Goal: Information Seeking & Learning: Compare options

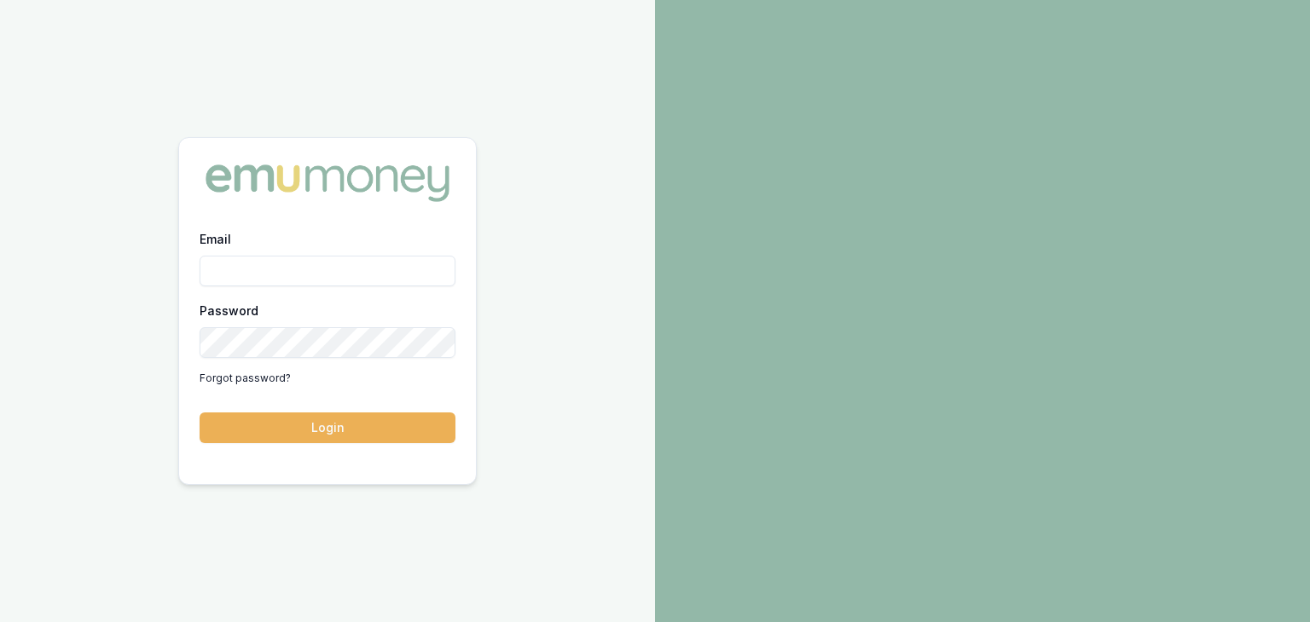
click at [263, 267] on input "Email" at bounding box center [328, 271] width 256 height 31
type input "[EMAIL_ADDRESS][PERSON_NAME][DOMAIN_NAME]"
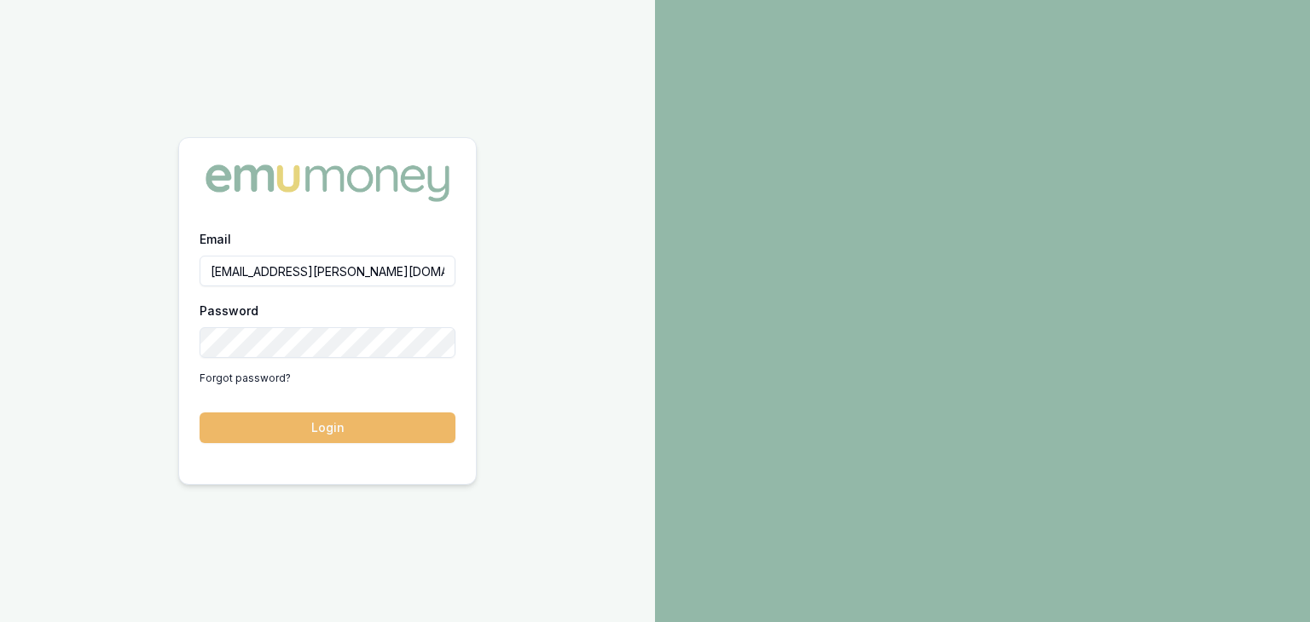
click at [327, 426] on button "Login" at bounding box center [328, 428] width 256 height 31
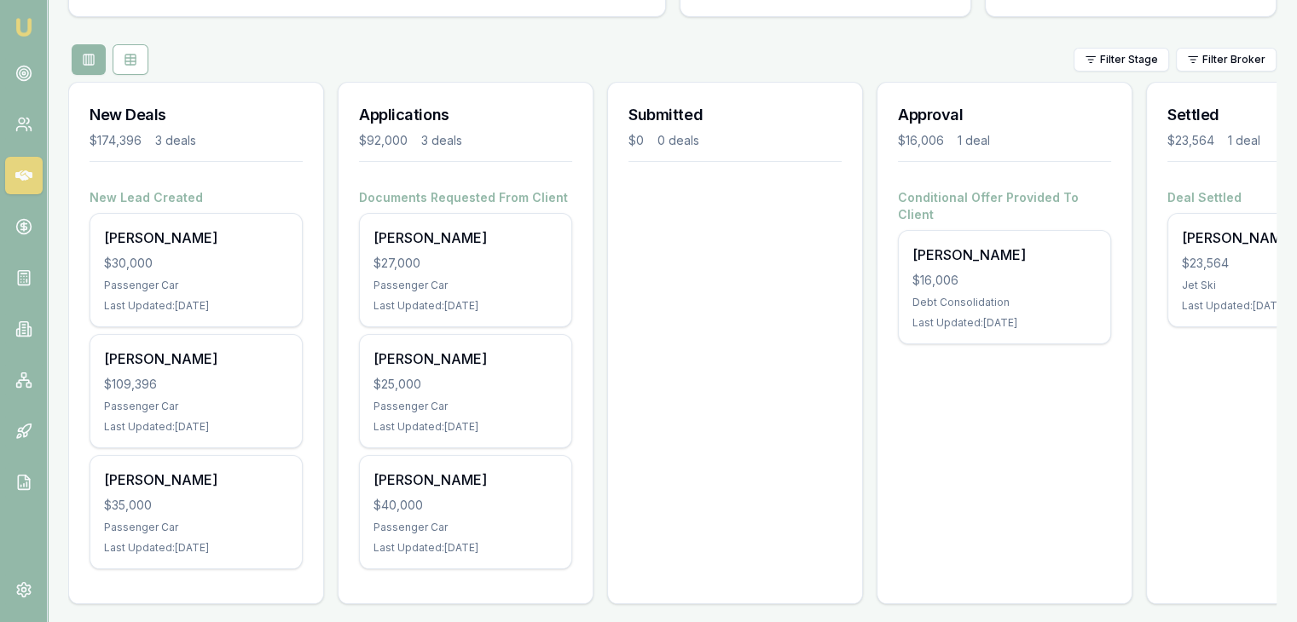
scroll to position [189, 0]
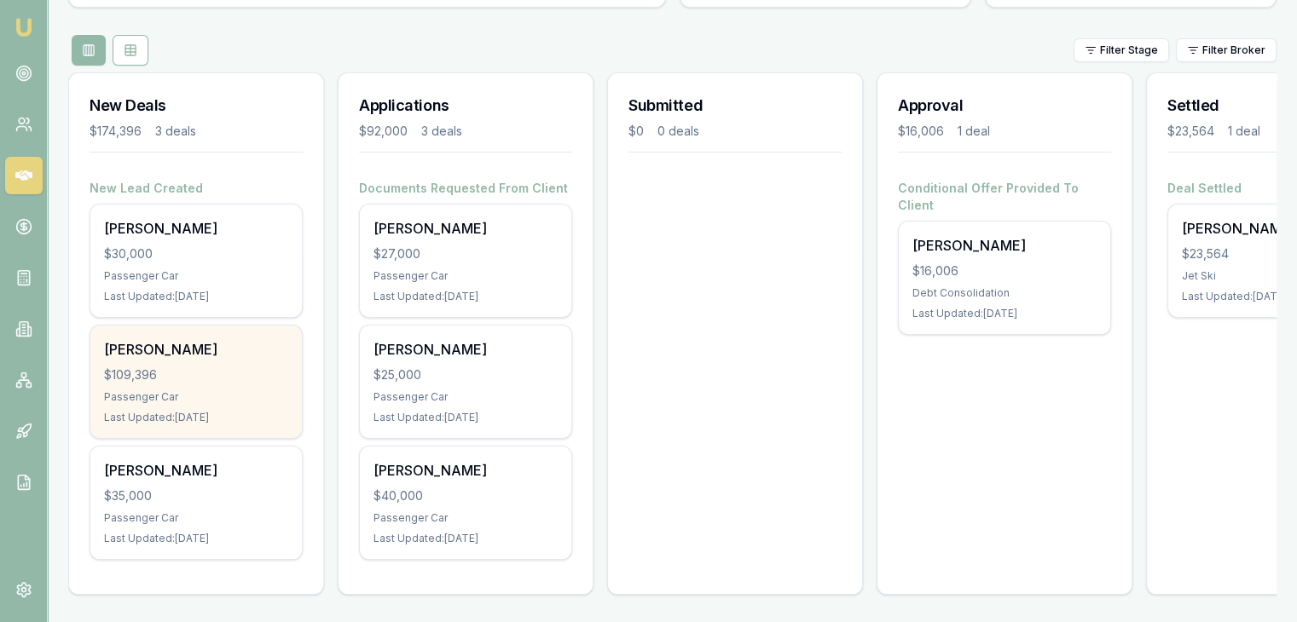
click at [173, 367] on div "$109,396" at bounding box center [196, 375] width 184 height 17
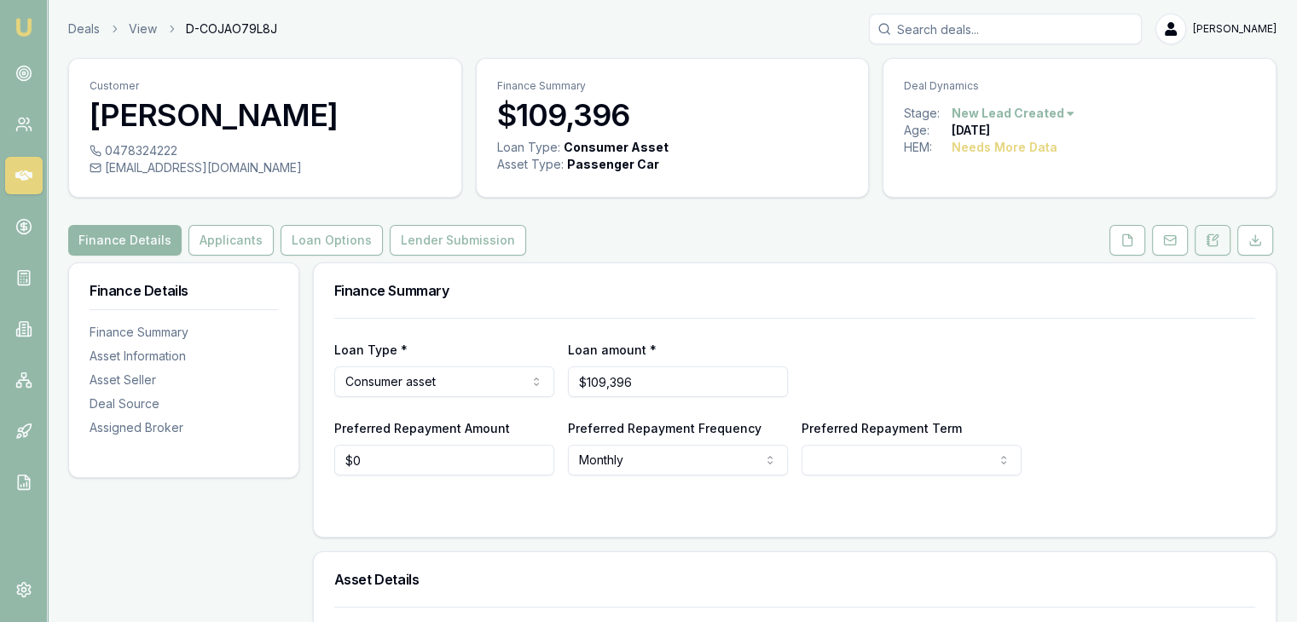
click at [1212, 241] on icon at bounding box center [1213, 241] width 14 height 14
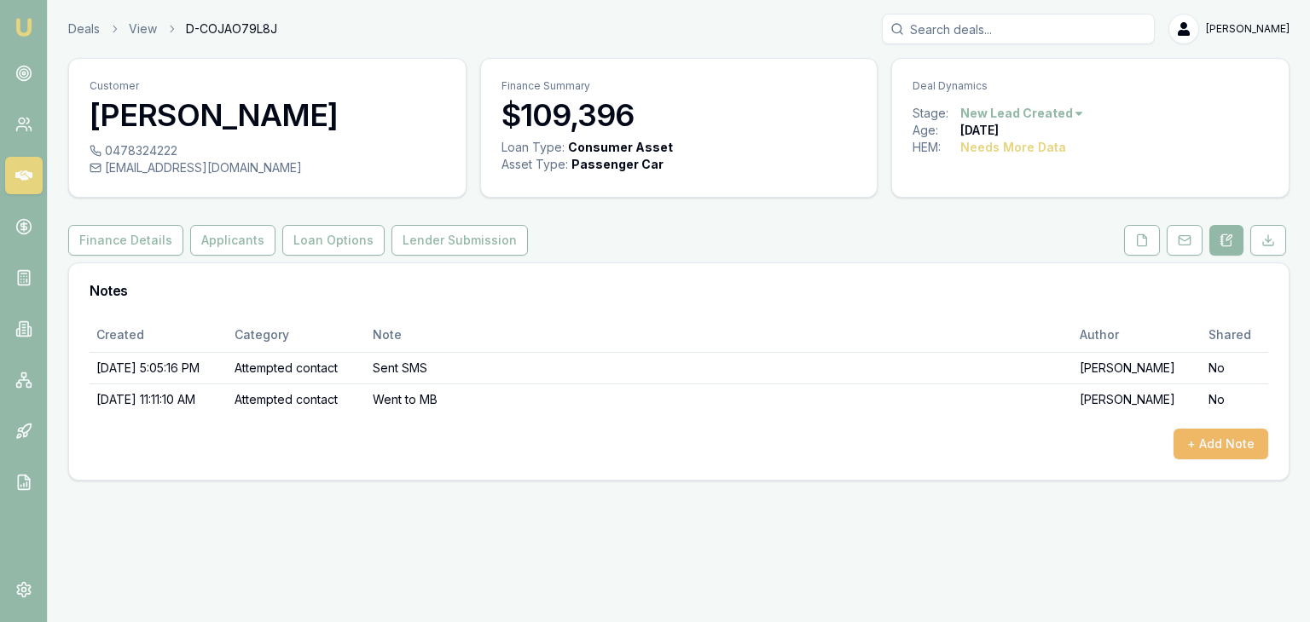
click at [1201, 443] on button "+ Add Note" at bounding box center [1220, 444] width 95 height 31
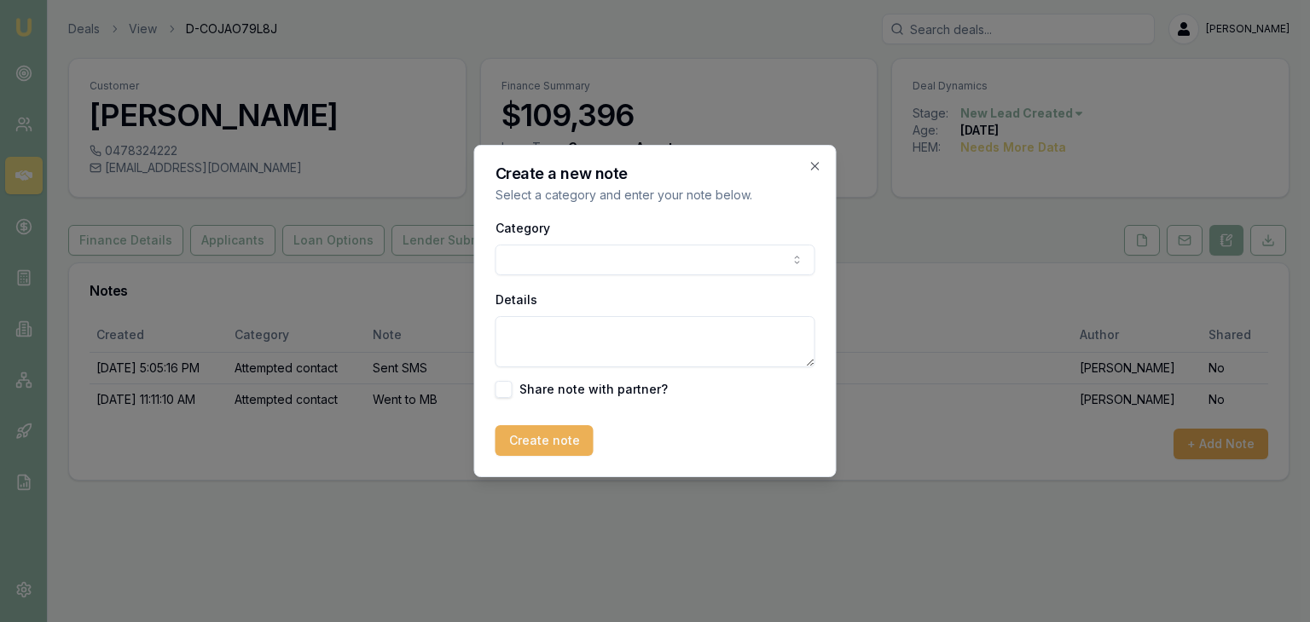
click at [640, 257] on body "Emu Broker Deals View D-COJAO79L8J [PERSON_NAME] Toggle Menu Customer [PERSON_N…" at bounding box center [655, 311] width 1310 height 622
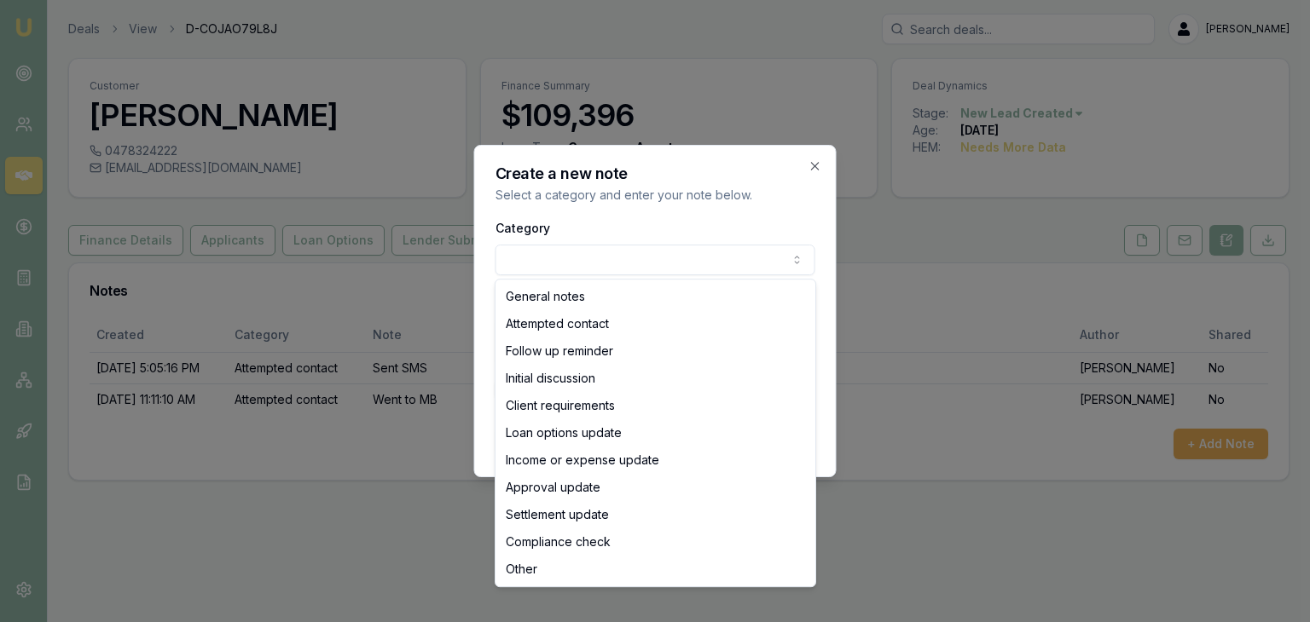
select select "FOLLOW_UP_REMINDER"
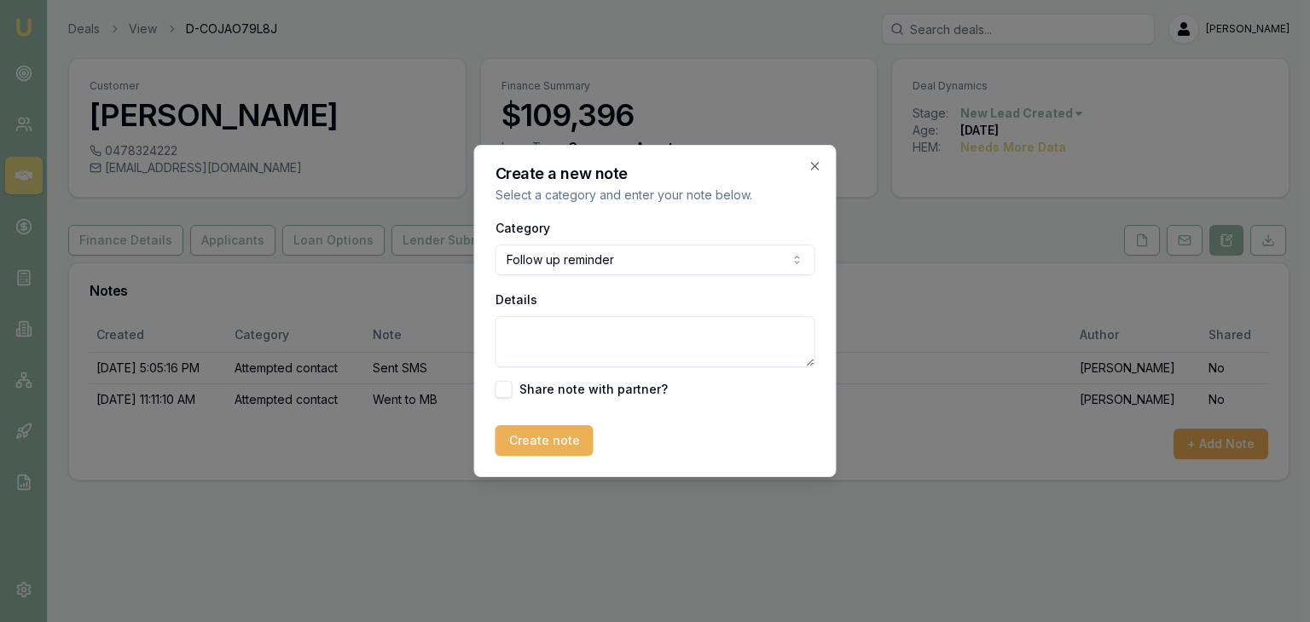
click at [573, 343] on textarea "Details" at bounding box center [655, 341] width 320 height 51
type textarea "Client responded to my SMS will discuss options Monday"
click at [541, 450] on button "Create note" at bounding box center [544, 440] width 98 height 31
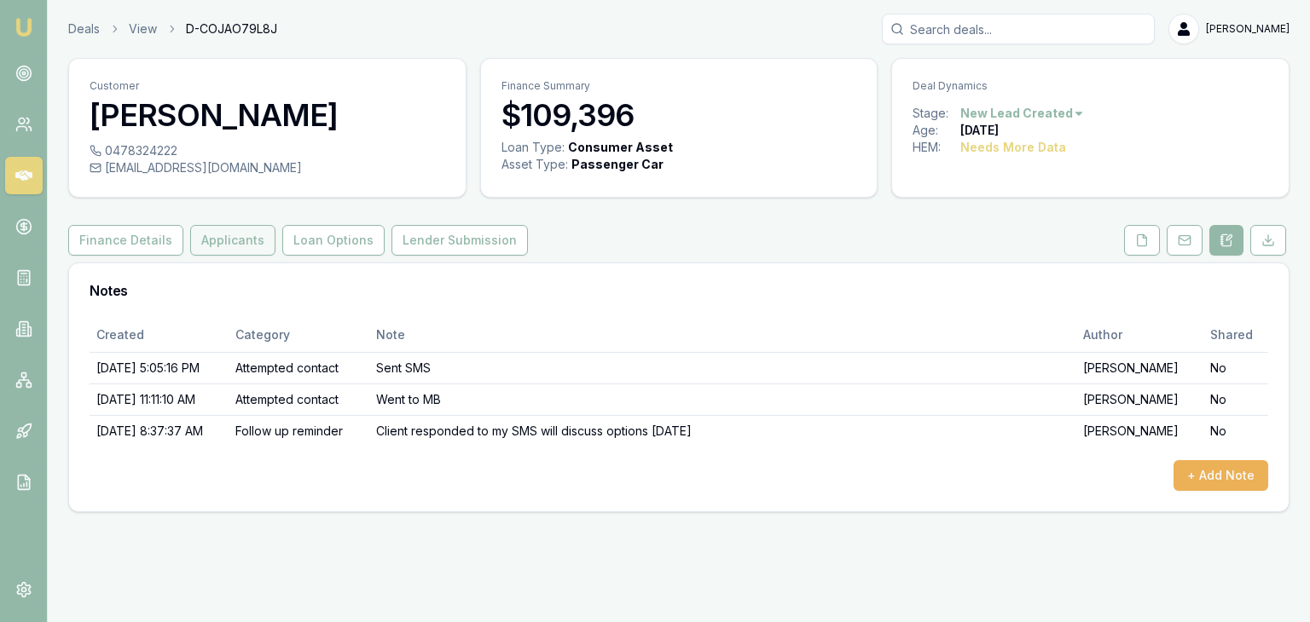
click at [205, 237] on button "Applicants" at bounding box center [232, 240] width 85 height 31
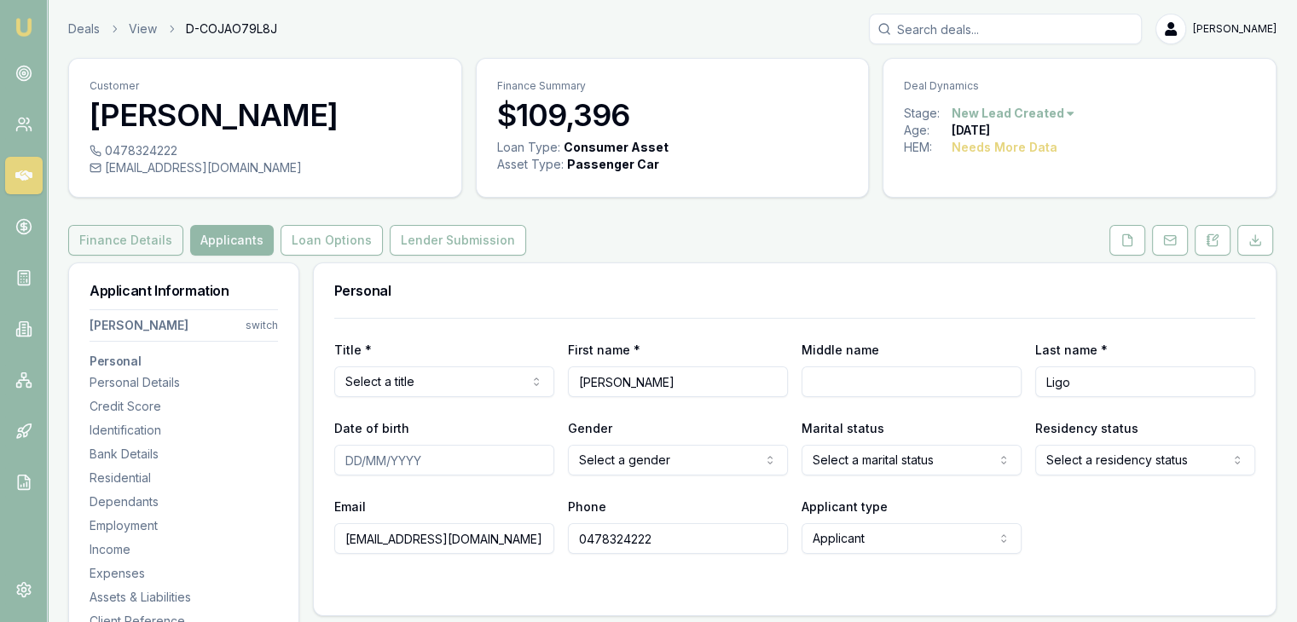
click at [125, 233] on button "Finance Details" at bounding box center [125, 240] width 115 height 31
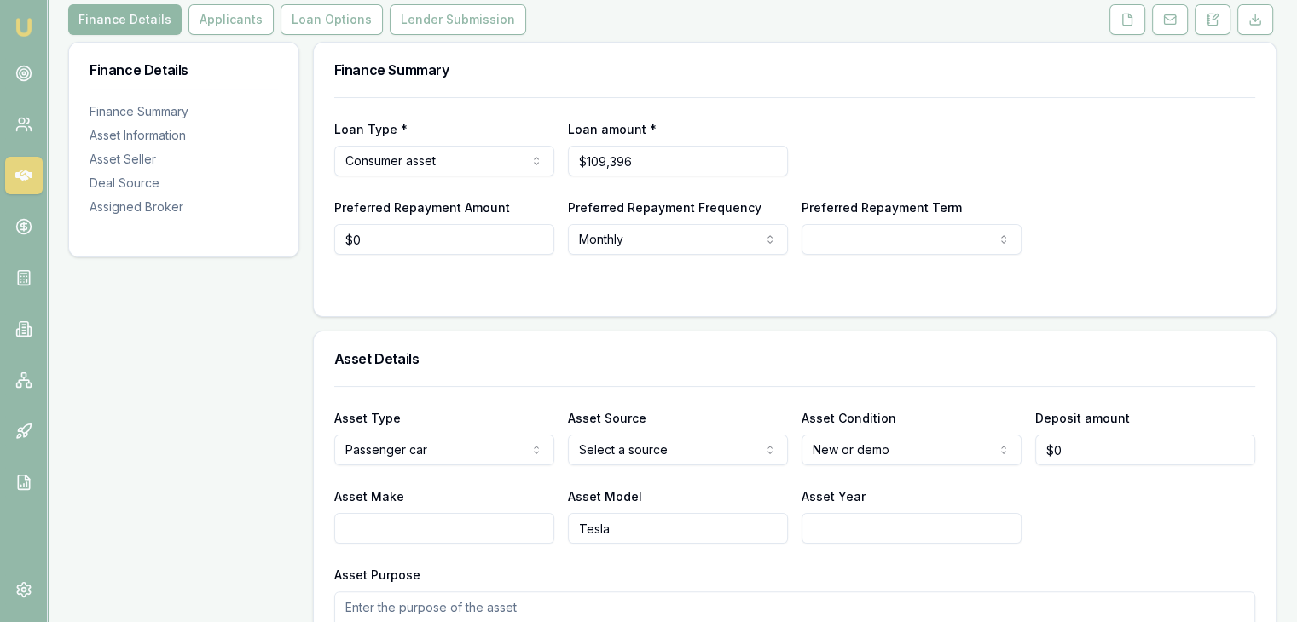
scroll to position [85, 0]
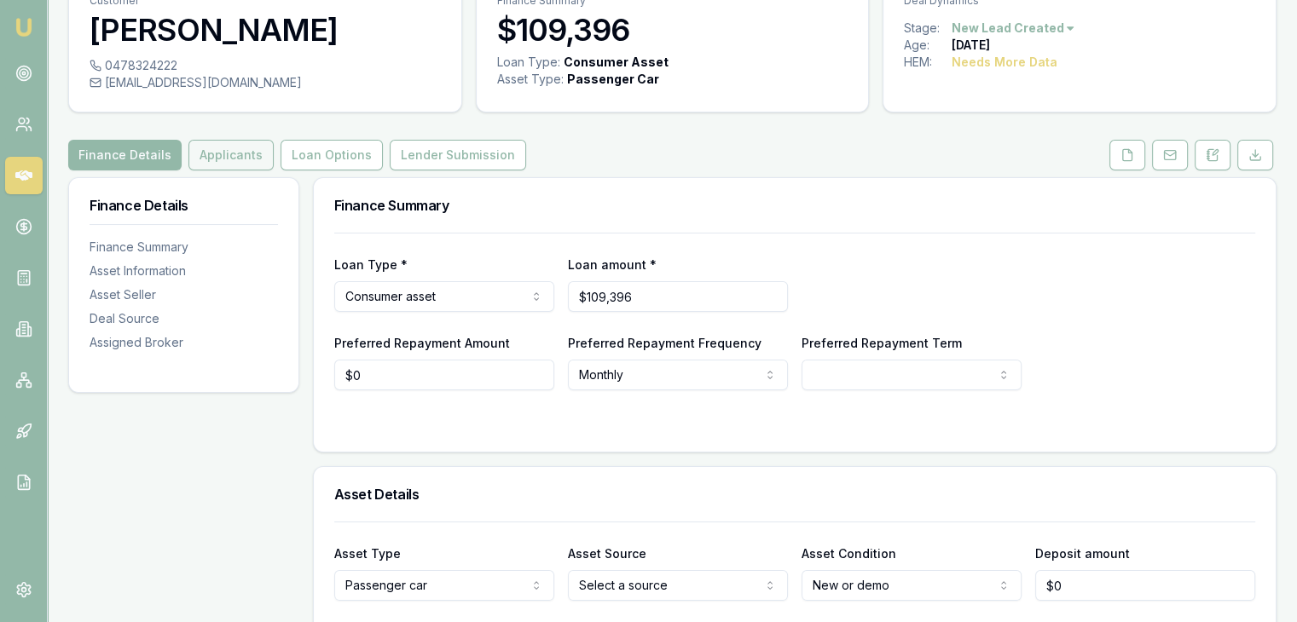
click at [199, 158] on button "Applicants" at bounding box center [230, 155] width 85 height 31
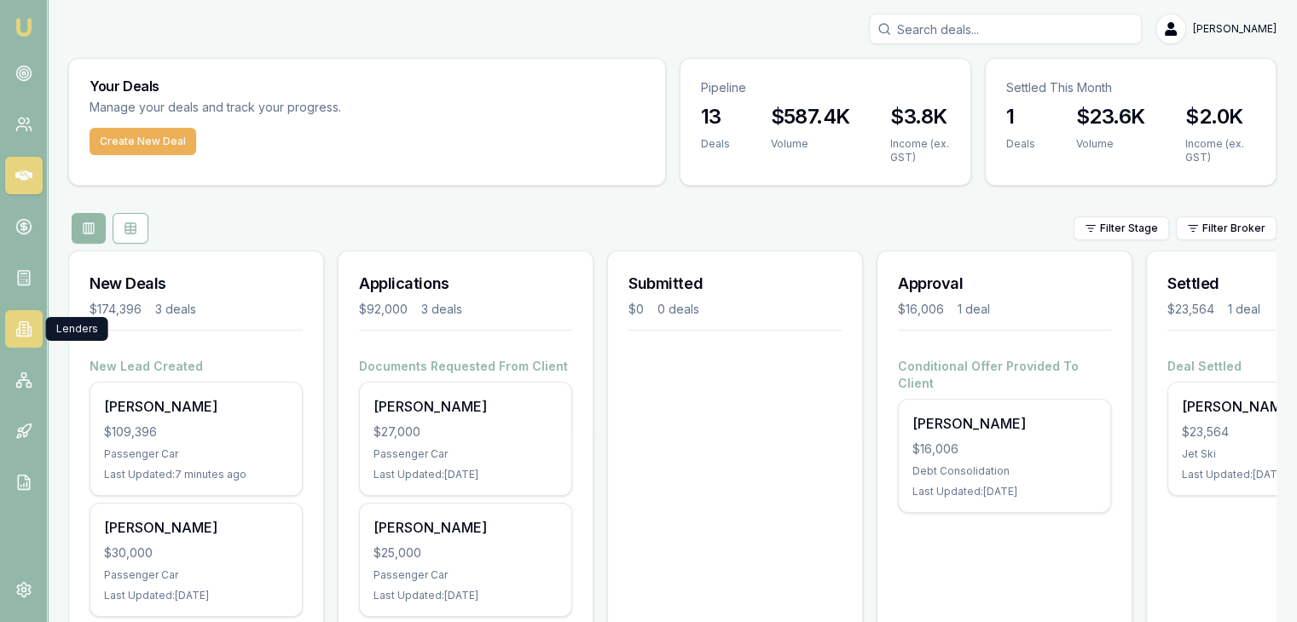
click at [22, 328] on icon at bounding box center [23, 329] width 17 height 17
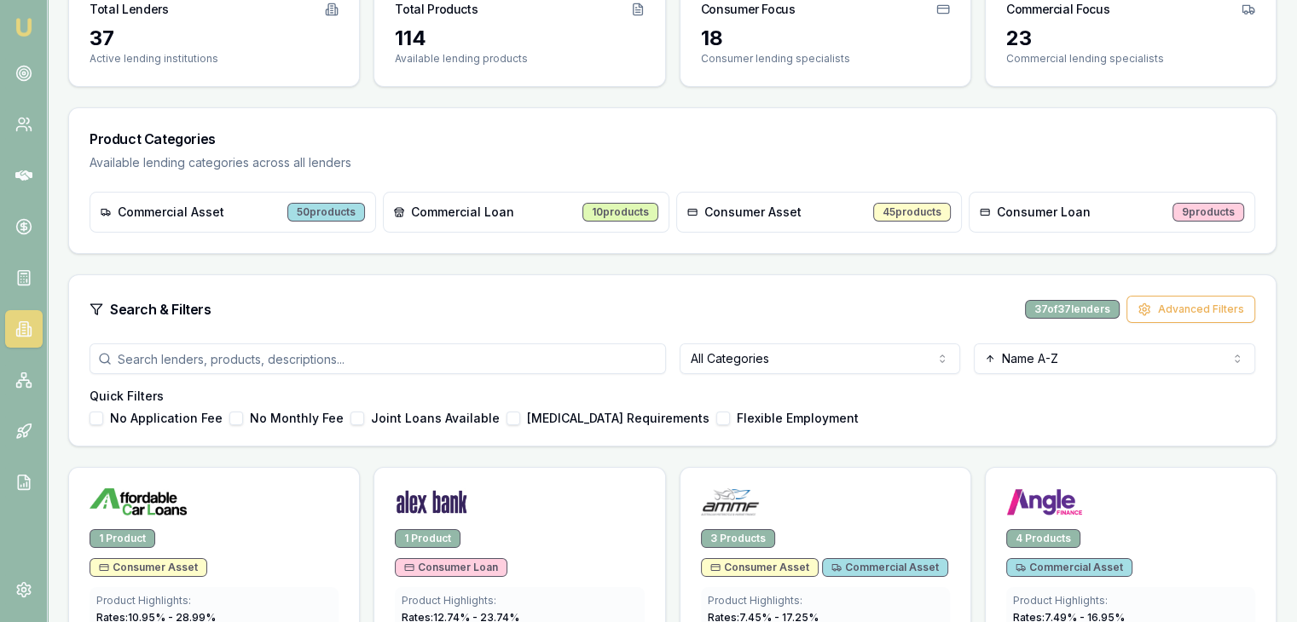
scroll to position [256, 0]
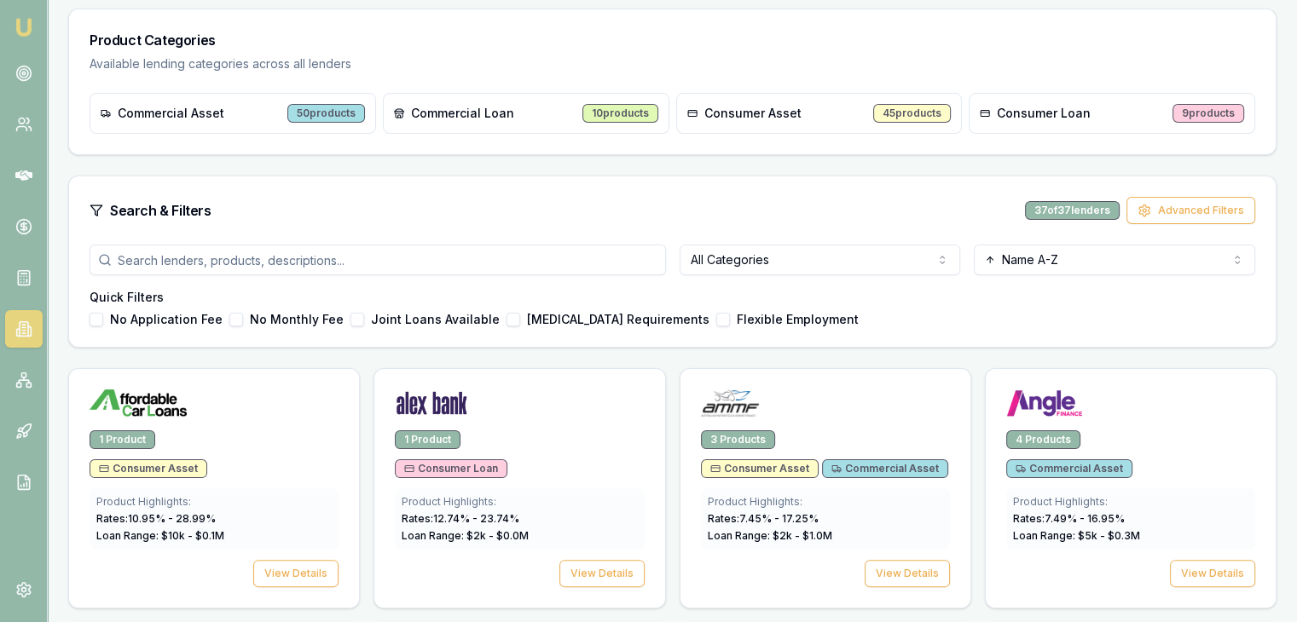
click at [161, 253] on input "search" at bounding box center [378, 260] width 576 height 31
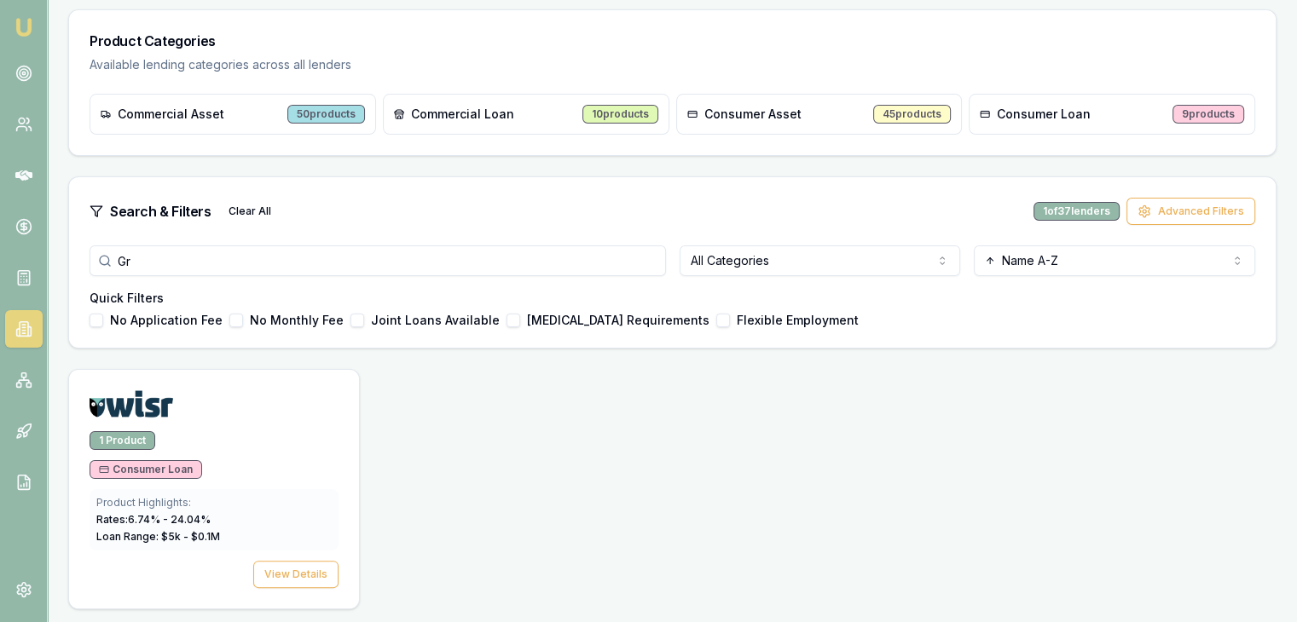
type input "G"
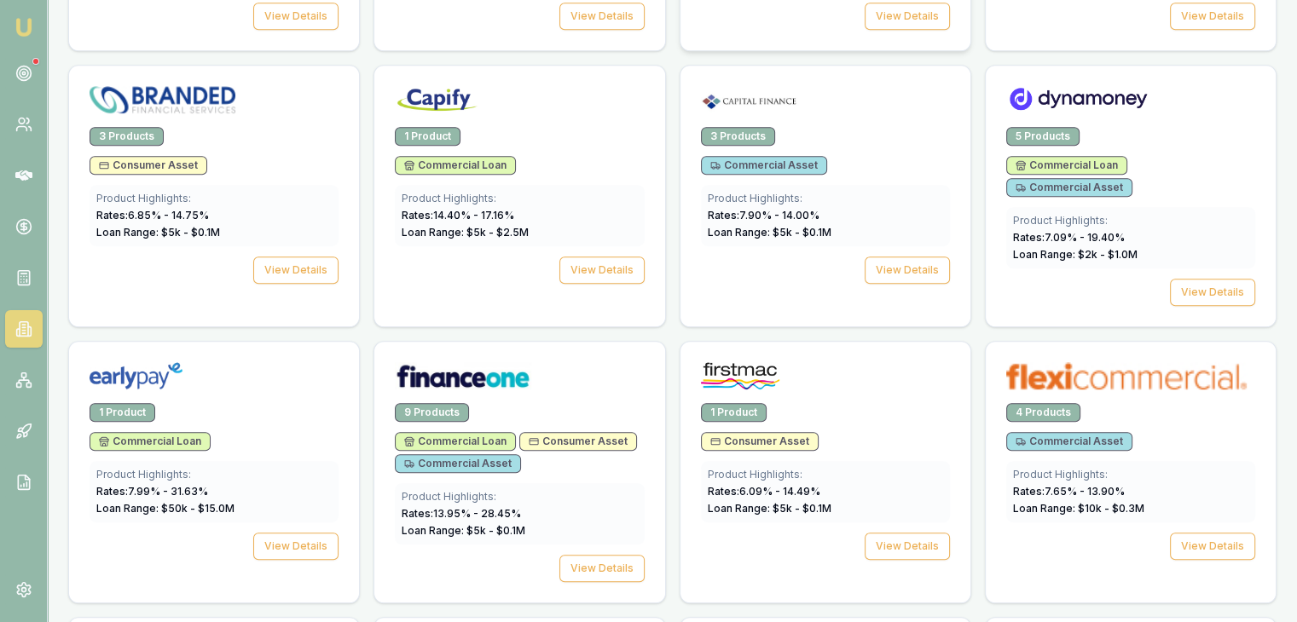
scroll to position [1108, 0]
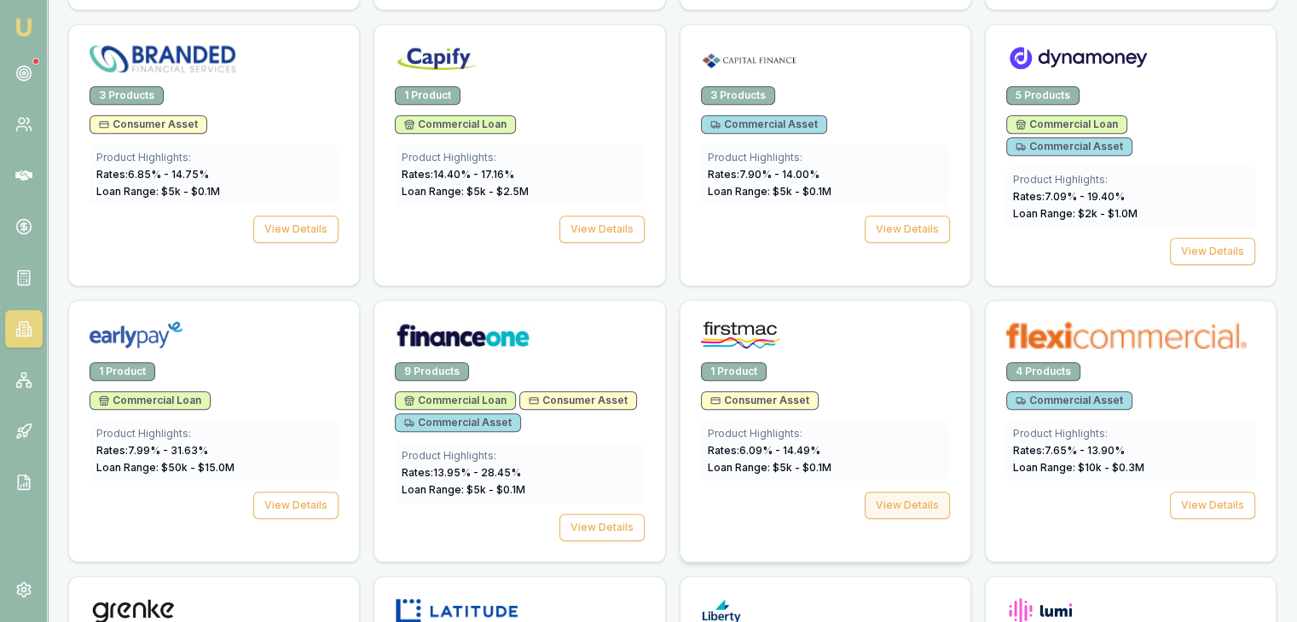
click at [917, 492] on button "View Details" at bounding box center [907, 505] width 85 height 27
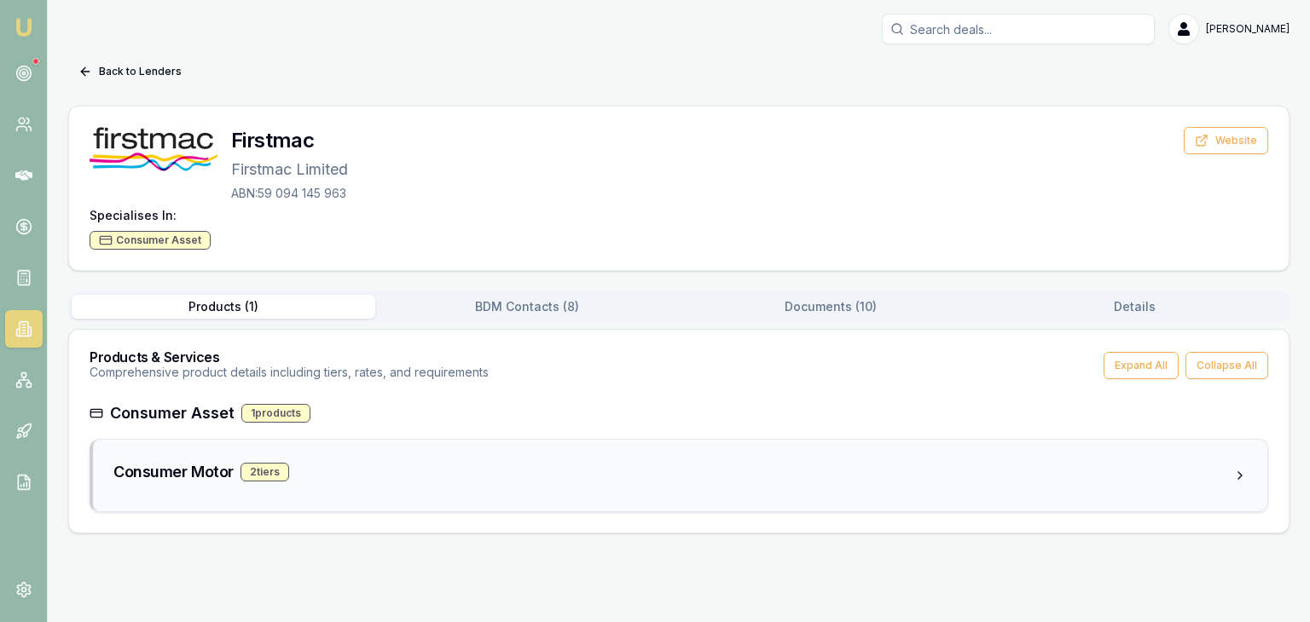
click at [263, 470] on div "2 tier s" at bounding box center [264, 472] width 49 height 19
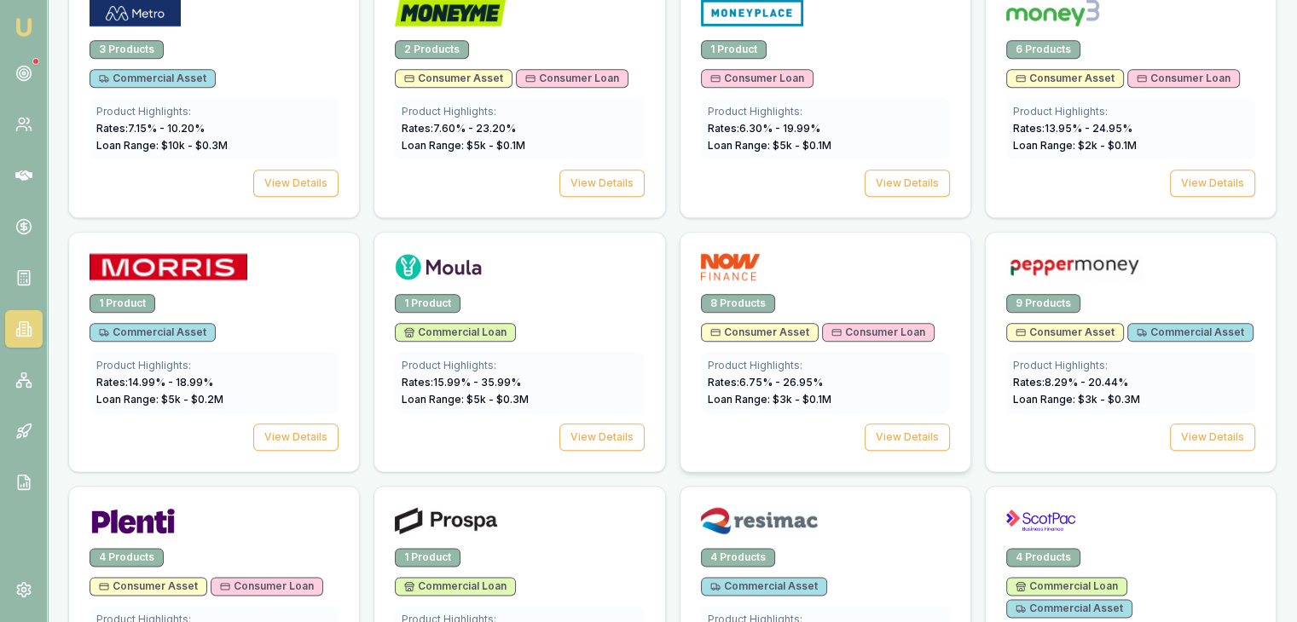
scroll to position [2046, 0]
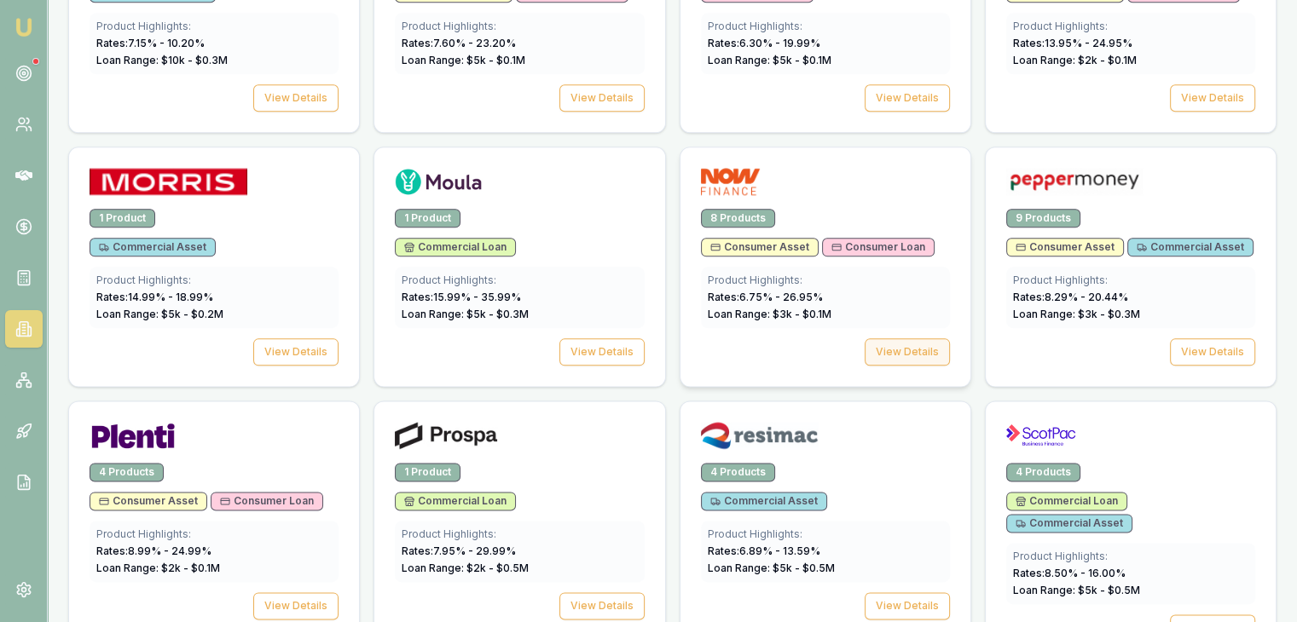
click at [905, 338] on button "View Details" at bounding box center [907, 351] width 85 height 27
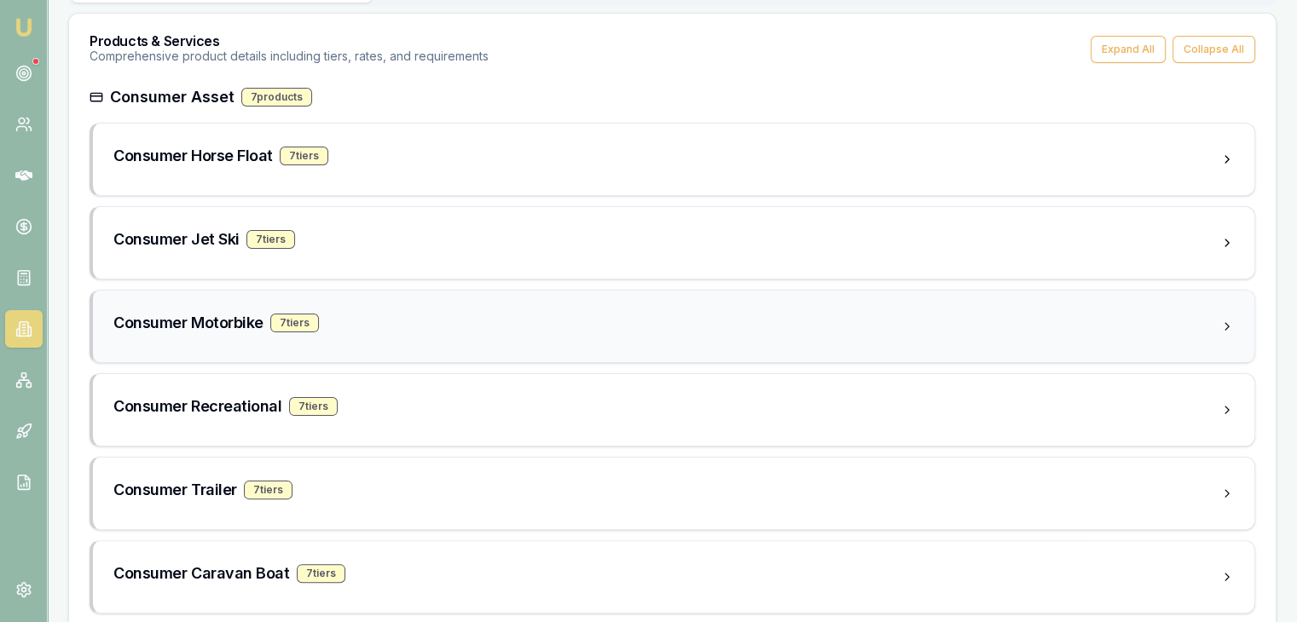
scroll to position [512, 0]
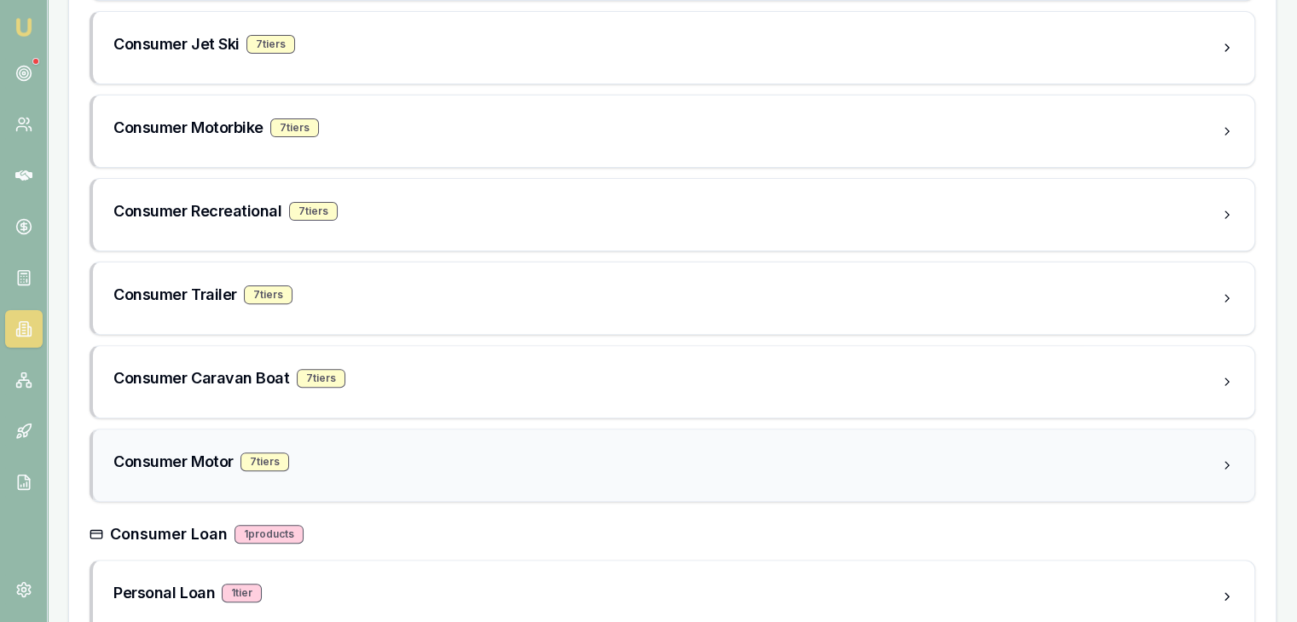
click at [257, 458] on div "7 tier s" at bounding box center [264, 462] width 49 height 19
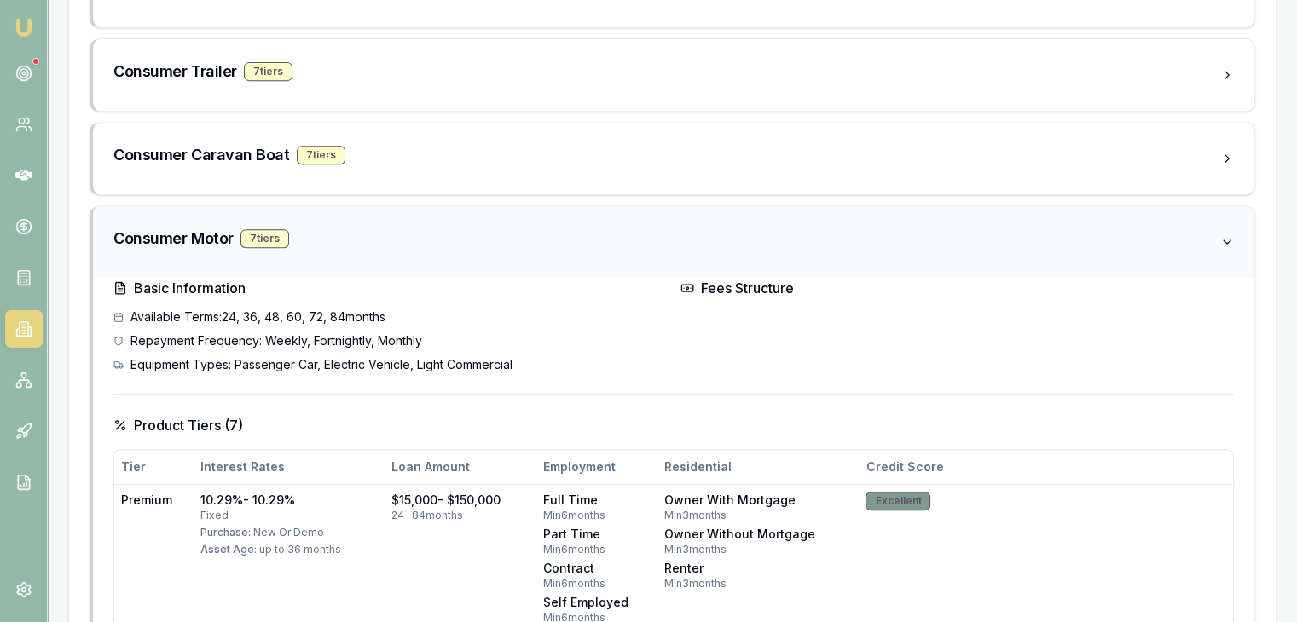
scroll to position [597, 0]
